Goal: Task Accomplishment & Management: Use online tool/utility

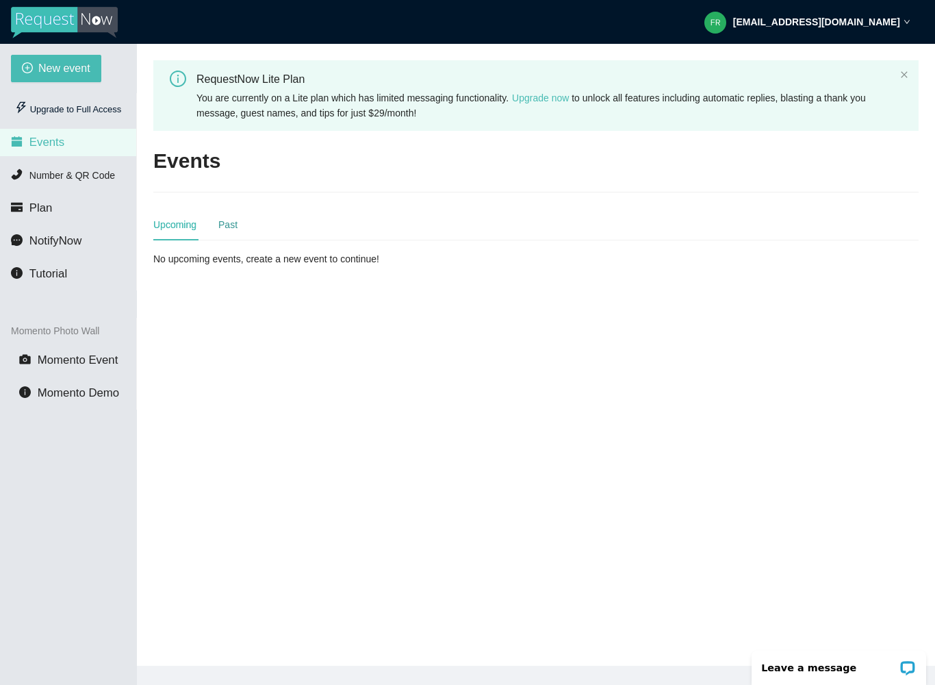
click at [226, 230] on div "Past" at bounding box center [227, 224] width 19 height 15
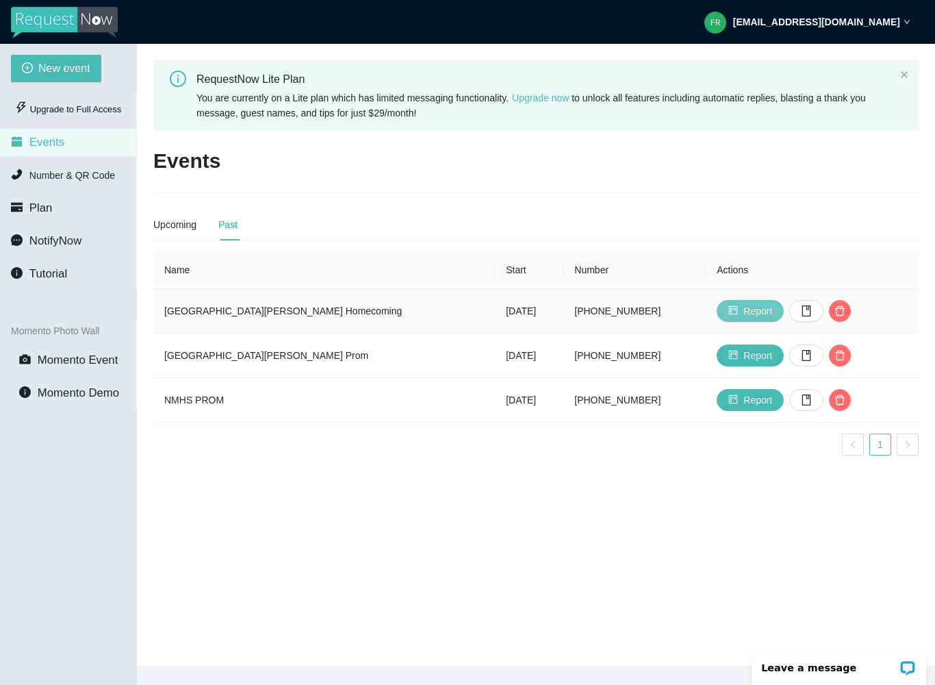
click at [745, 315] on span "Report" at bounding box center [757, 310] width 29 height 15
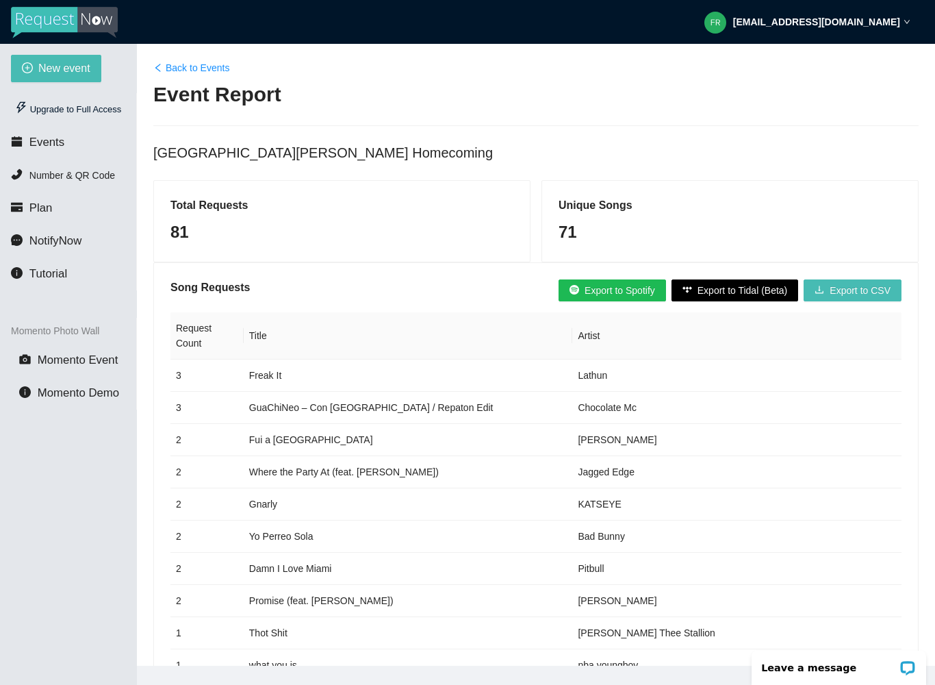
click at [190, 229] on div "81" at bounding box center [341, 232] width 343 height 26
click at [210, 194] on div "Total Requests 81" at bounding box center [342, 221] width 376 height 81
click at [249, 228] on div "81" at bounding box center [341, 232] width 343 height 26
click at [611, 242] on div "71" at bounding box center [730, 232] width 343 height 26
